Goal: Entertainment & Leisure: Consume media (video, audio)

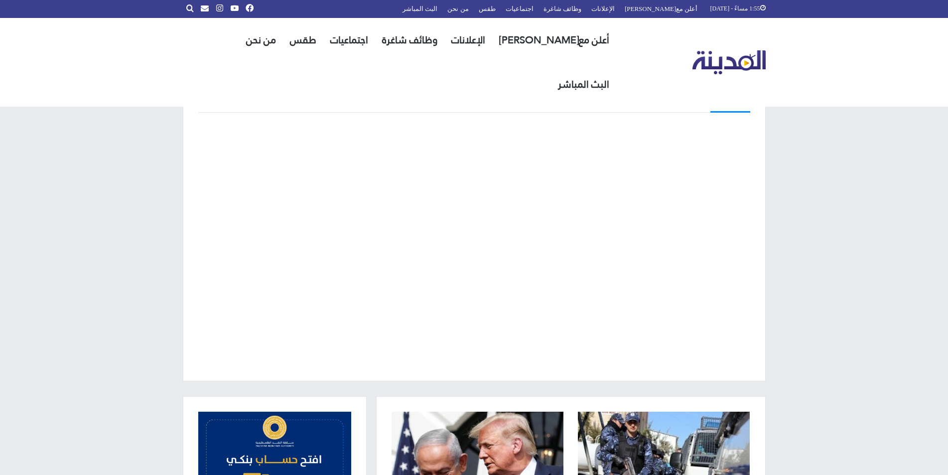
click at [881, 258] on div "البث المباشر" at bounding box center [474, 229] width 948 height 334
click at [873, 256] on div "البث المباشر" at bounding box center [474, 229] width 948 height 334
click at [121, 200] on div "البث المباشر" at bounding box center [474, 229] width 948 height 334
click at [852, 250] on div "البث المباشر" at bounding box center [474, 229] width 948 height 334
click at [915, 349] on div "البث المباشر" at bounding box center [474, 229] width 948 height 334
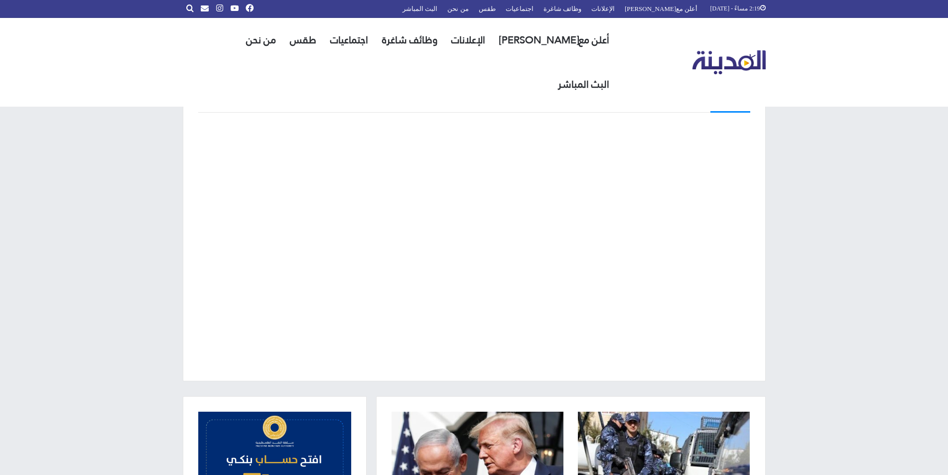
click at [868, 303] on div "البث المباشر" at bounding box center [474, 229] width 948 height 334
click at [878, 311] on div "البث المباشر" at bounding box center [474, 229] width 948 height 334
click at [808, 247] on div "البث المباشر" at bounding box center [474, 229] width 948 height 334
click at [889, 251] on div "البث المباشر" at bounding box center [474, 229] width 948 height 334
click at [889, 176] on div "البث المباشر" at bounding box center [474, 229] width 948 height 334
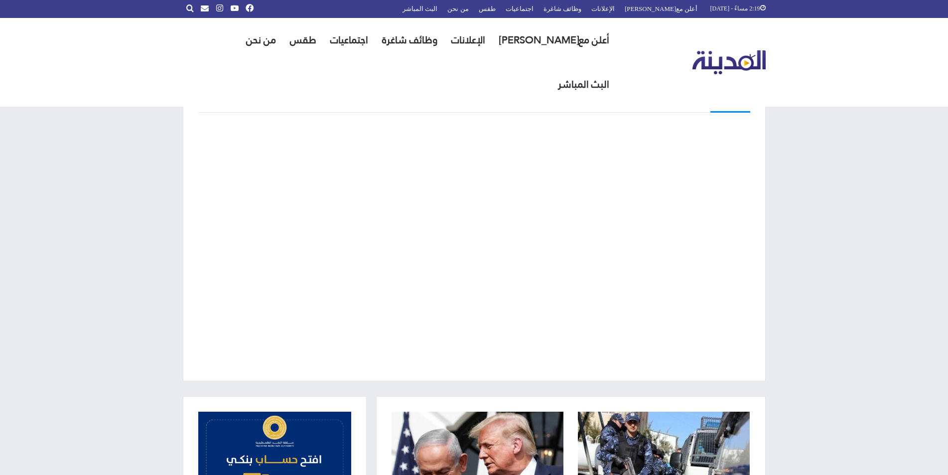
click at [874, 264] on div "البث المباشر" at bounding box center [474, 229] width 948 height 334
click at [806, 272] on div "البث المباشر" at bounding box center [474, 229] width 948 height 334
drag, startPoint x: 806, startPoint y: 272, endPoint x: 831, endPoint y: 246, distance: 35.6
click at [831, 246] on div "البث المباشر" at bounding box center [474, 229] width 948 height 334
